Goal: Information Seeking & Learning: Learn about a topic

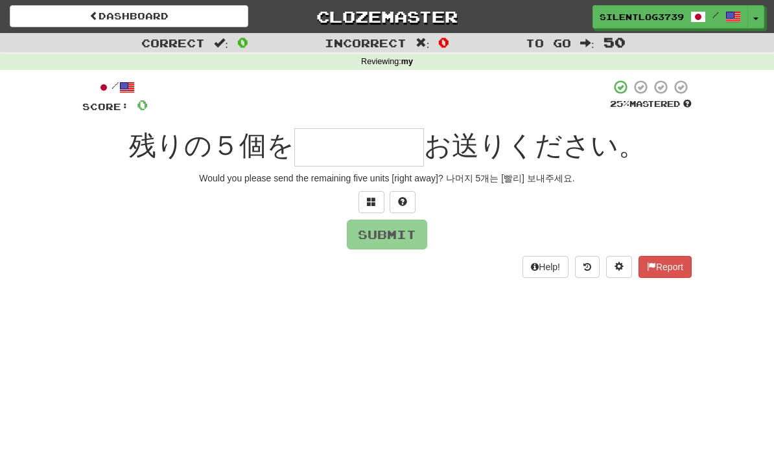
click at [147, 14] on link "Dashboard" at bounding box center [129, 16] width 238 height 22
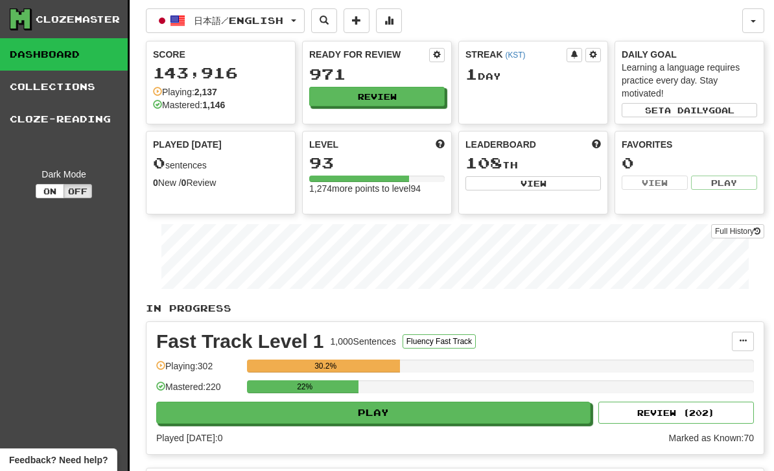
click at [343, 104] on button "Review" at bounding box center [376, 96] width 135 height 19
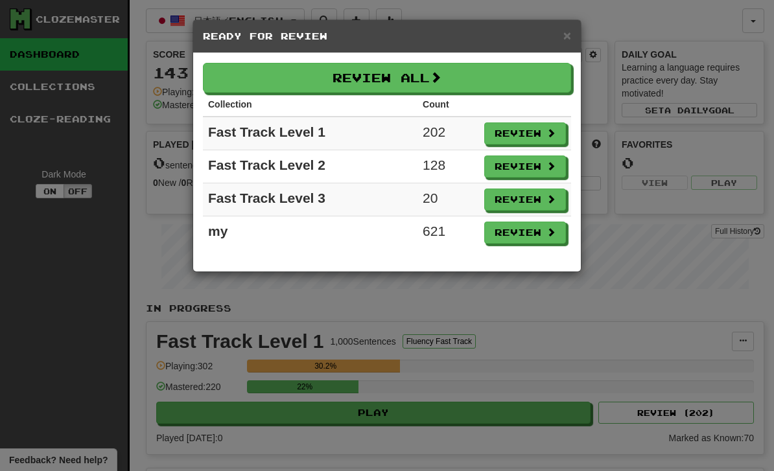
click at [190, 354] on div "× Ready for Review Review All Collection Count Fast Track Level 1 202 Review Fa…" at bounding box center [387, 235] width 774 height 471
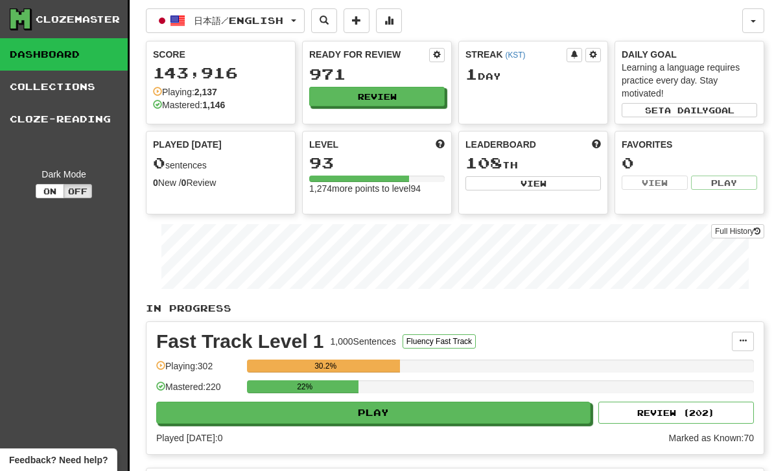
click at [205, 21] on span "日本語 / English" at bounding box center [238, 20] width 89 height 11
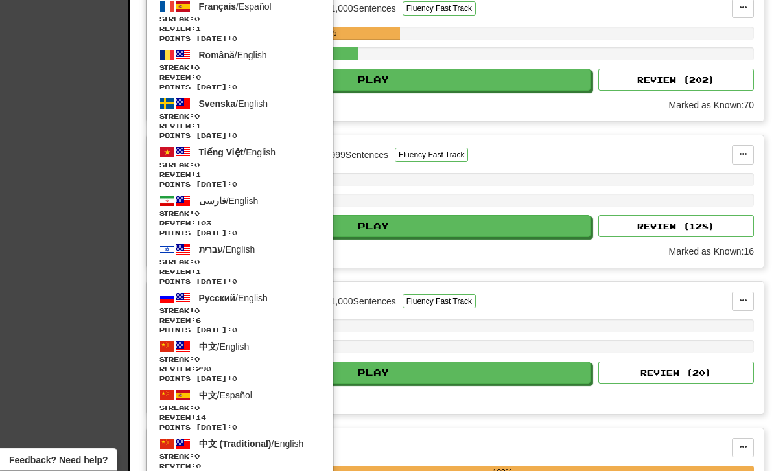
scroll to position [335, 0]
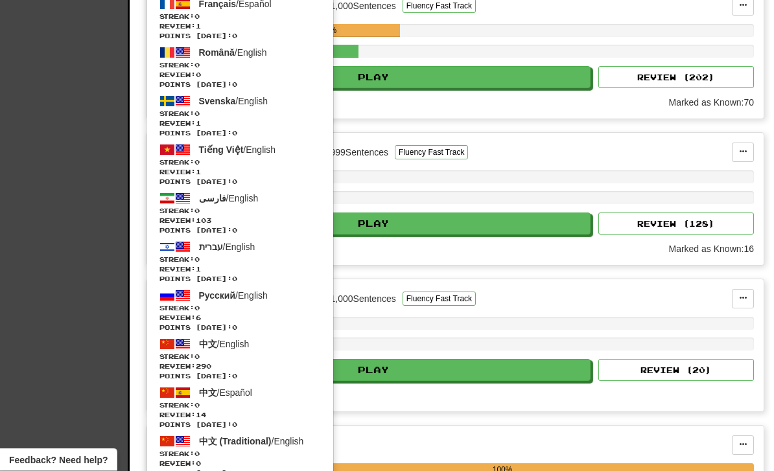
click at [182, 358] on span "Streak: 0" at bounding box center [239, 357] width 161 height 10
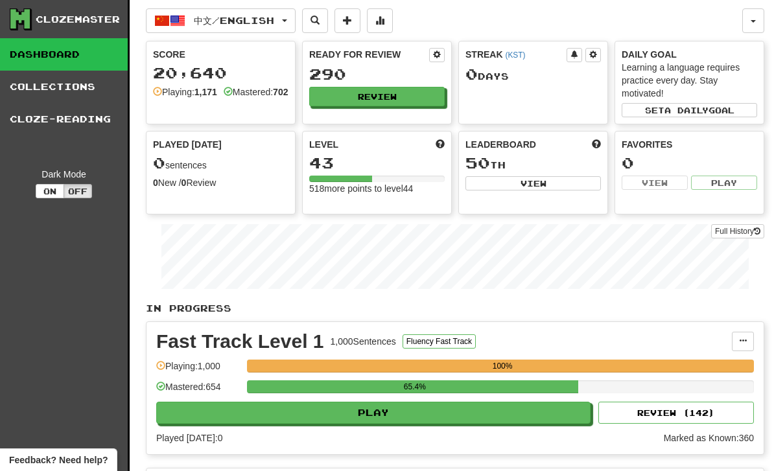
click at [336, 106] on button "Review" at bounding box center [376, 96] width 135 height 19
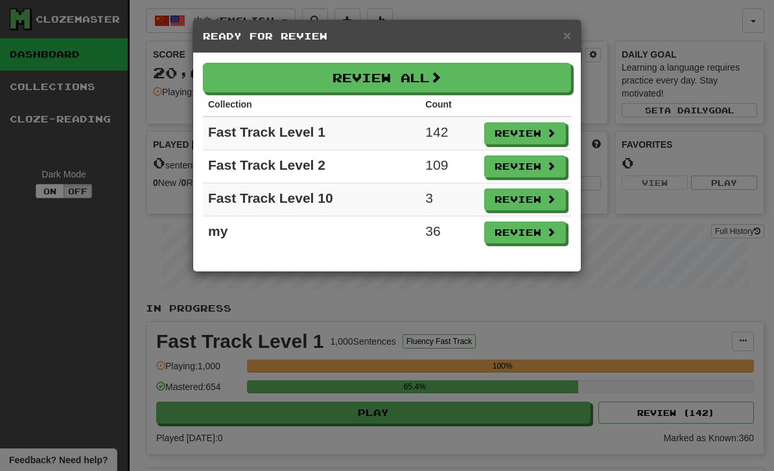
click at [159, 252] on div "× Ready for Review Review All Collection Count Fast Track Level 1 142 Review Fa…" at bounding box center [387, 235] width 774 height 471
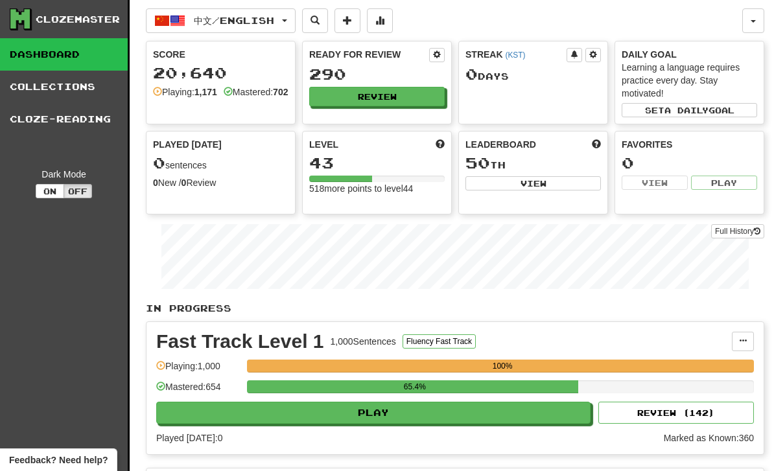
click at [227, 27] on button "中文 / English" at bounding box center [221, 20] width 150 height 25
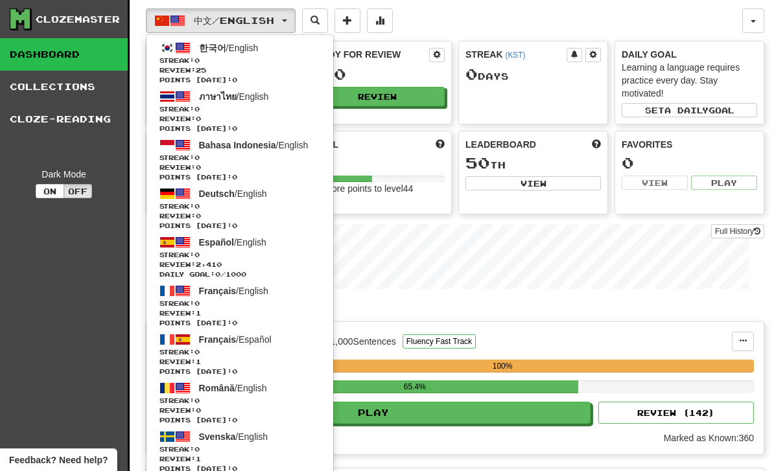
click at [187, 260] on span "Review: 2,410" at bounding box center [239, 265] width 161 height 10
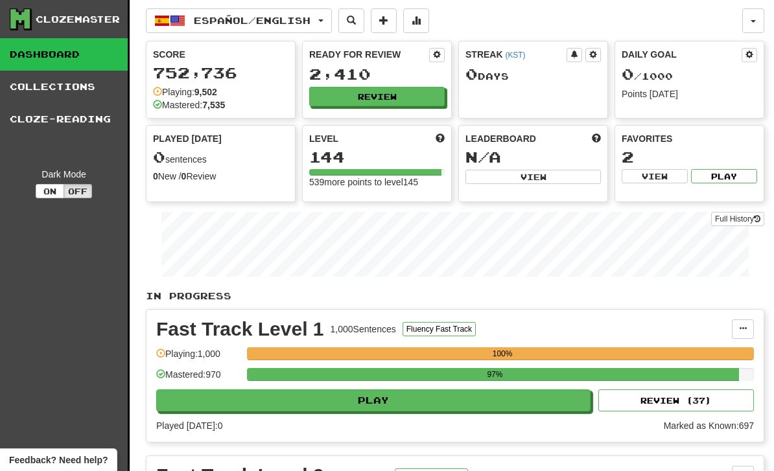
click at [343, 105] on button "Review" at bounding box center [376, 96] width 135 height 19
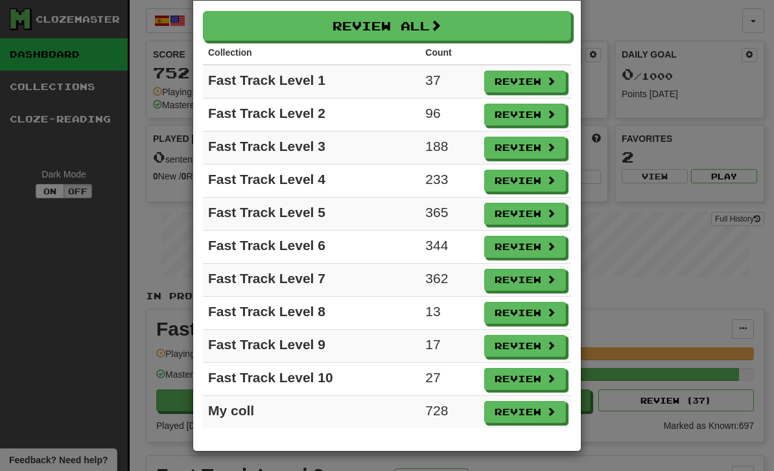
scroll to position [52, 0]
click at [149, 367] on div "× Ready for Review Review All Collection Count Fast Track Level 1 37 Review Fas…" at bounding box center [387, 235] width 774 height 471
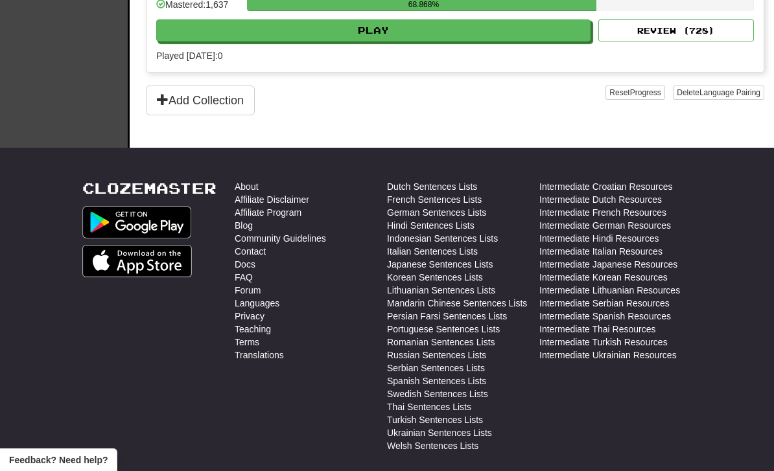
scroll to position [1531, 0]
